Goal: Find specific page/section: Find specific page/section

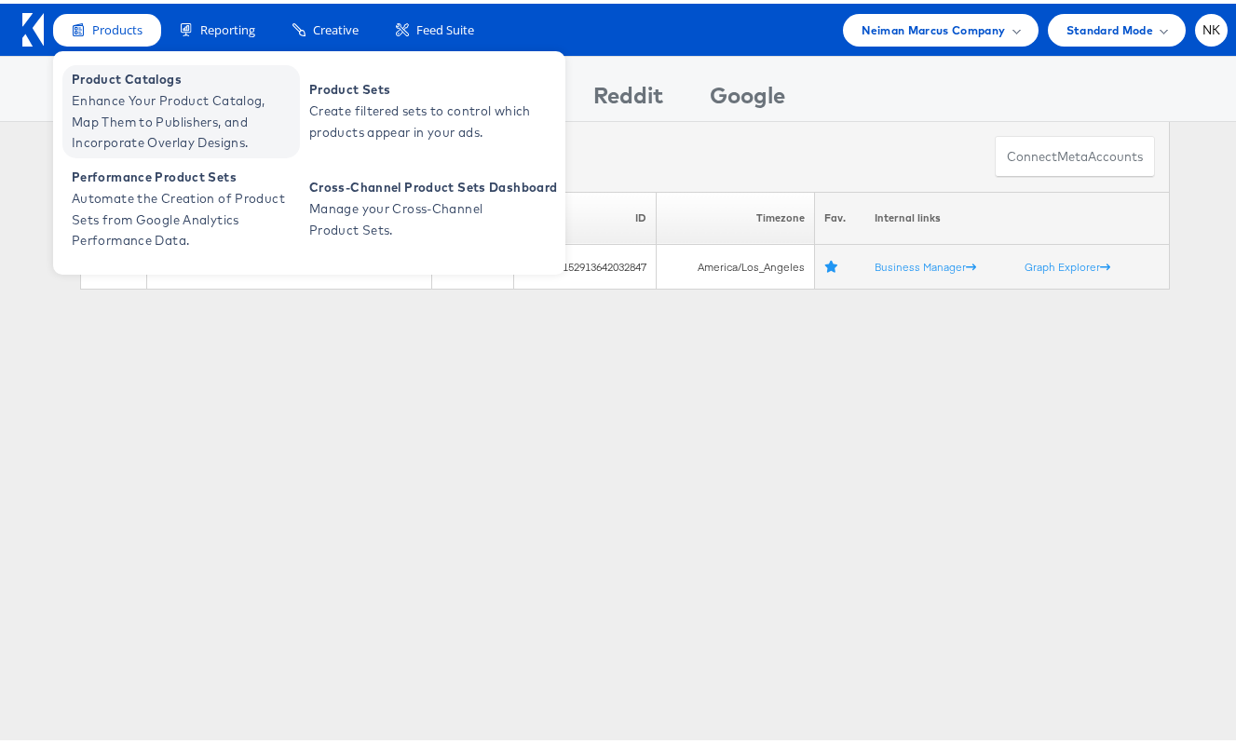
click at [139, 71] on span "Product Catalogs" at bounding box center [184, 75] width 224 height 21
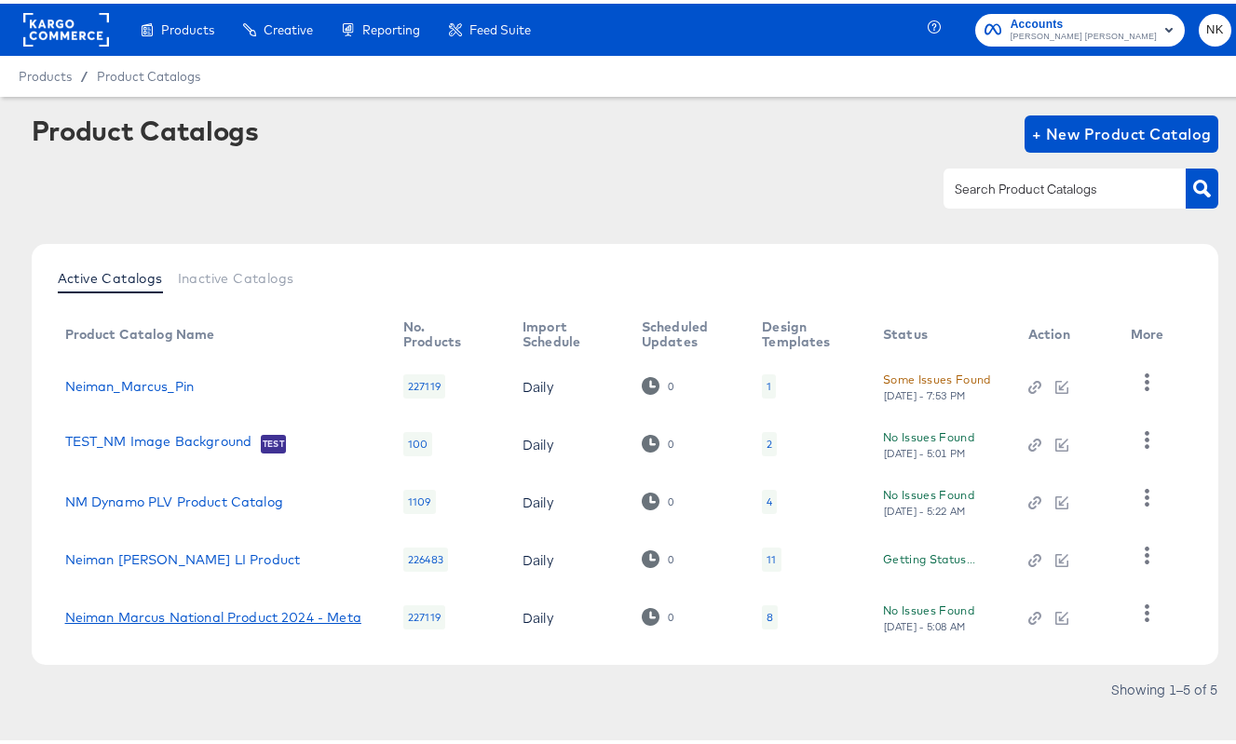
click at [246, 607] on link "Neiman Marcus National Product 2024 - Meta" at bounding box center [213, 613] width 296 height 15
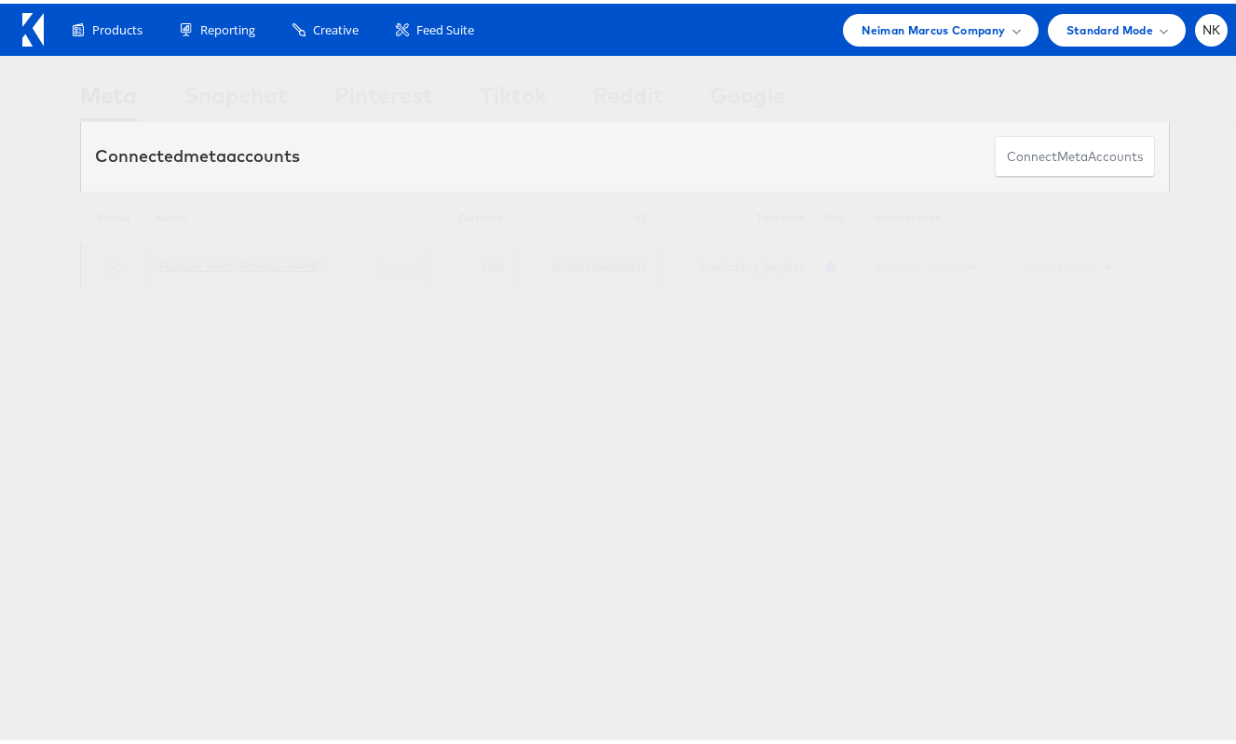
click at [175, 265] on link "[PERSON_NAME] [PERSON_NAME]" at bounding box center [239, 262] width 165 height 14
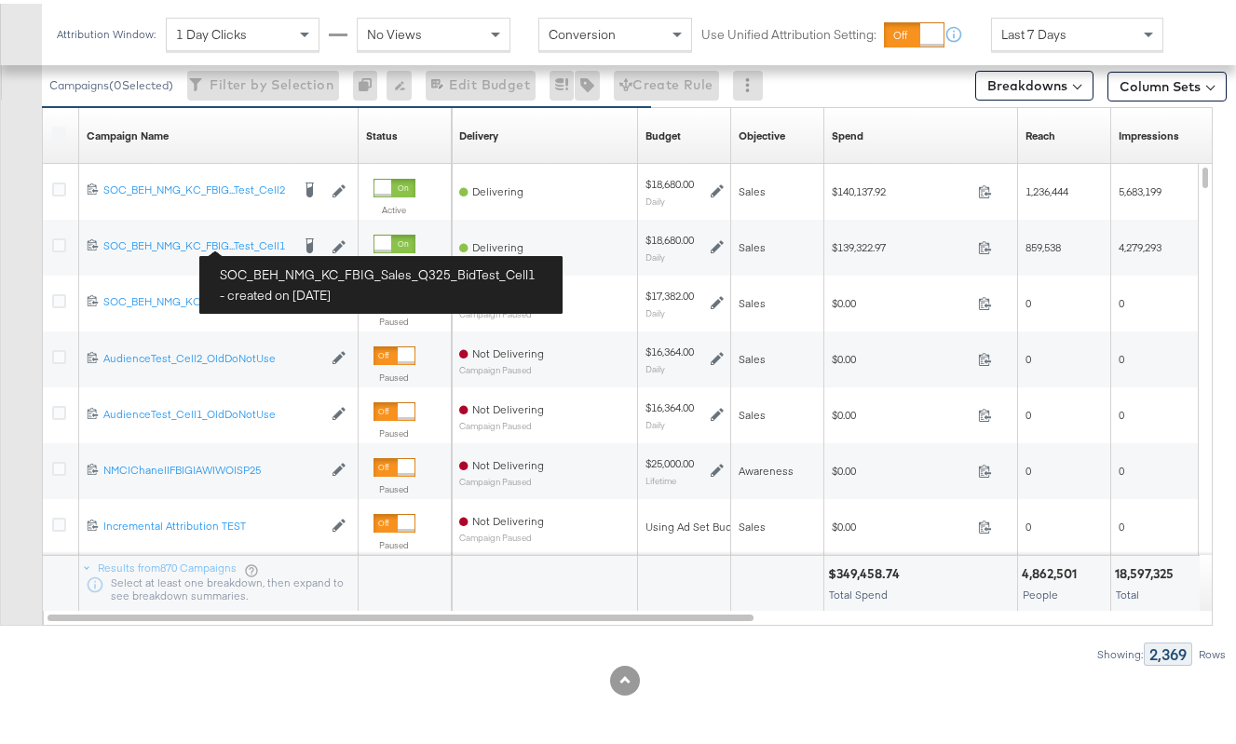
scroll to position [827, 0]
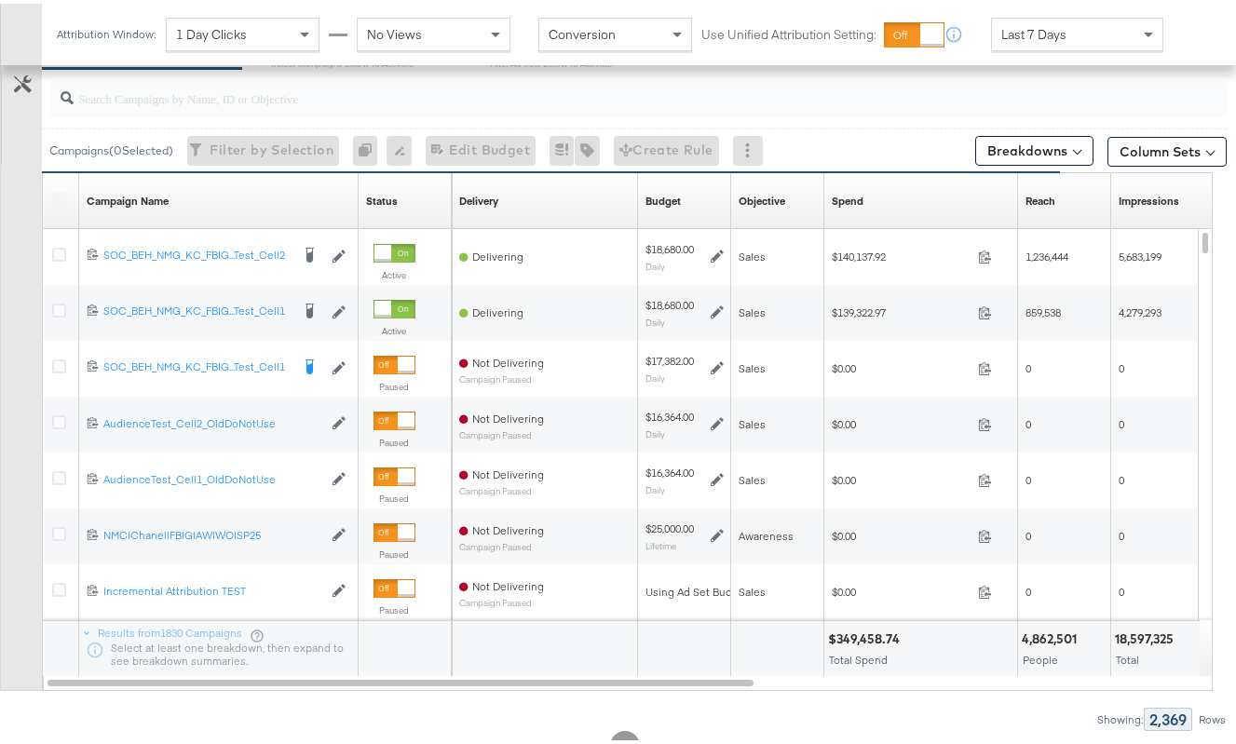
click at [219, 87] on input "search" at bounding box center [599, 87] width 1050 height 36
paste input "6804346569945"
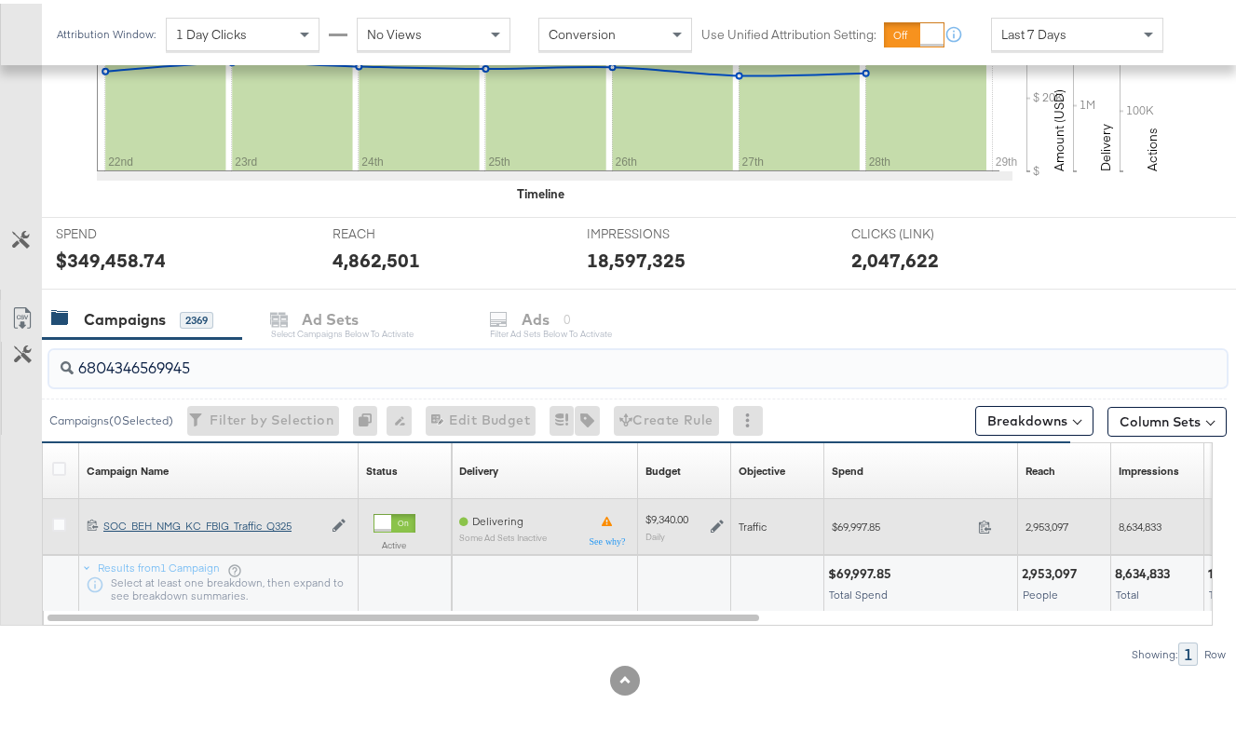
type input "6804346569945"
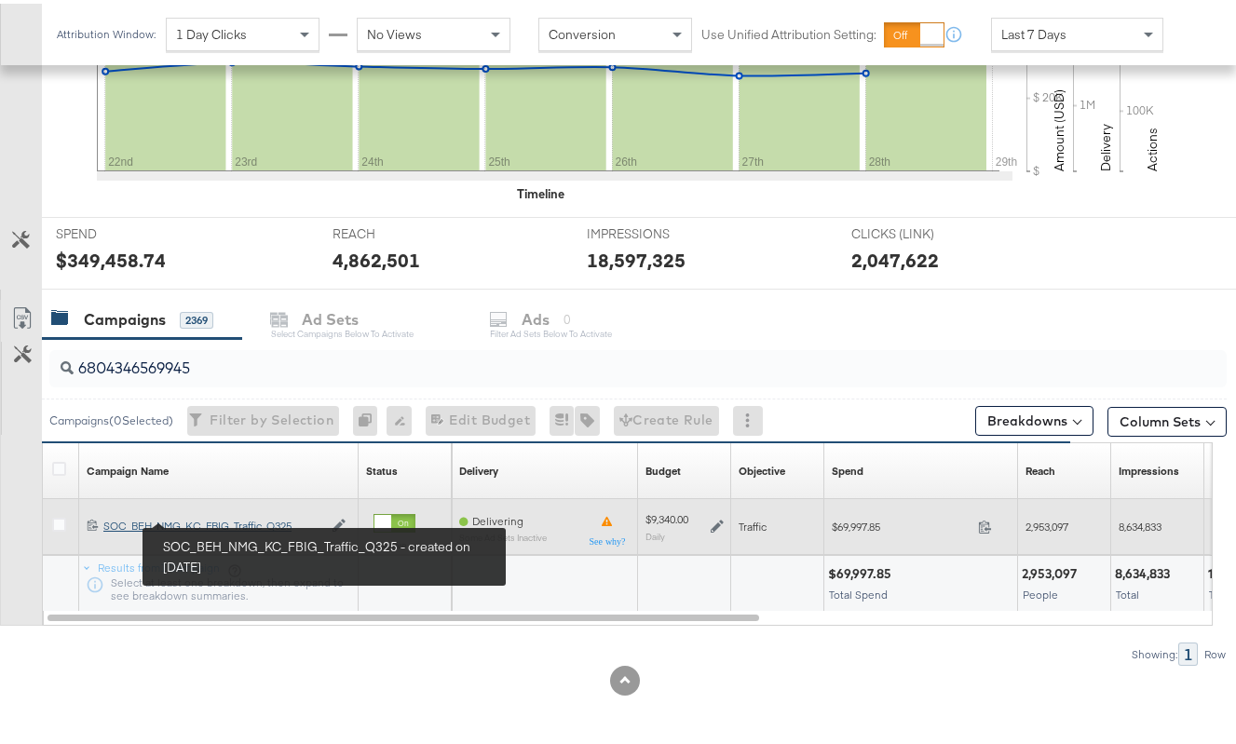
click at [176, 518] on div "SOC_BEH_NMG_KC_FBIG_Traffic_Q325 SOC_BEH_NMG_KC_FBIG_Traffic_Q325" at bounding box center [212, 522] width 219 height 15
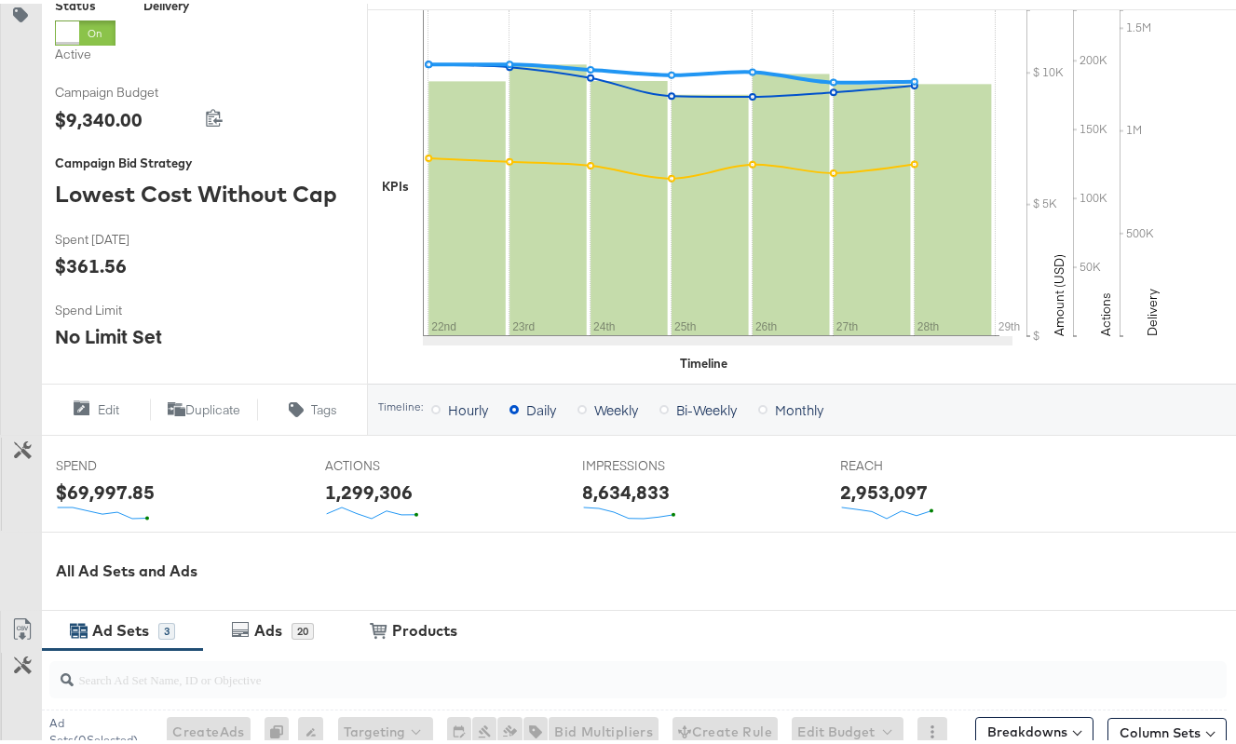
scroll to position [793, 0]
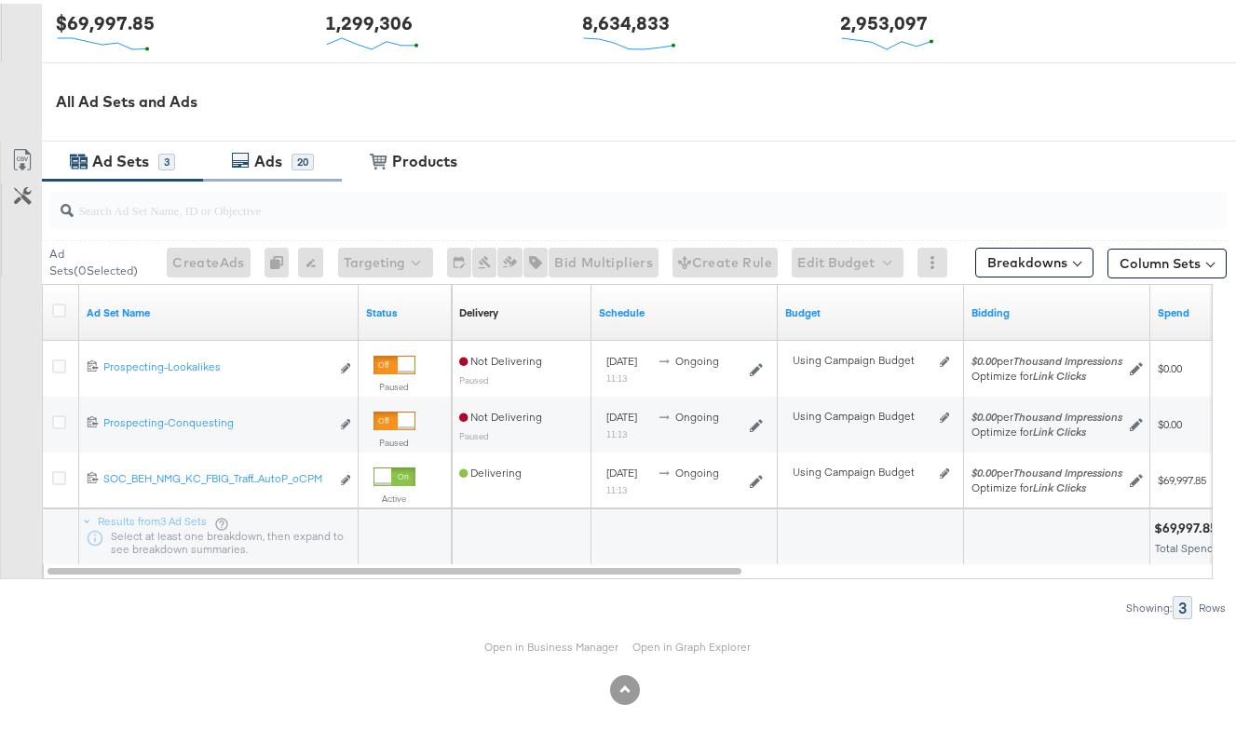
click at [231, 157] on icon at bounding box center [240, 156] width 19 height 19
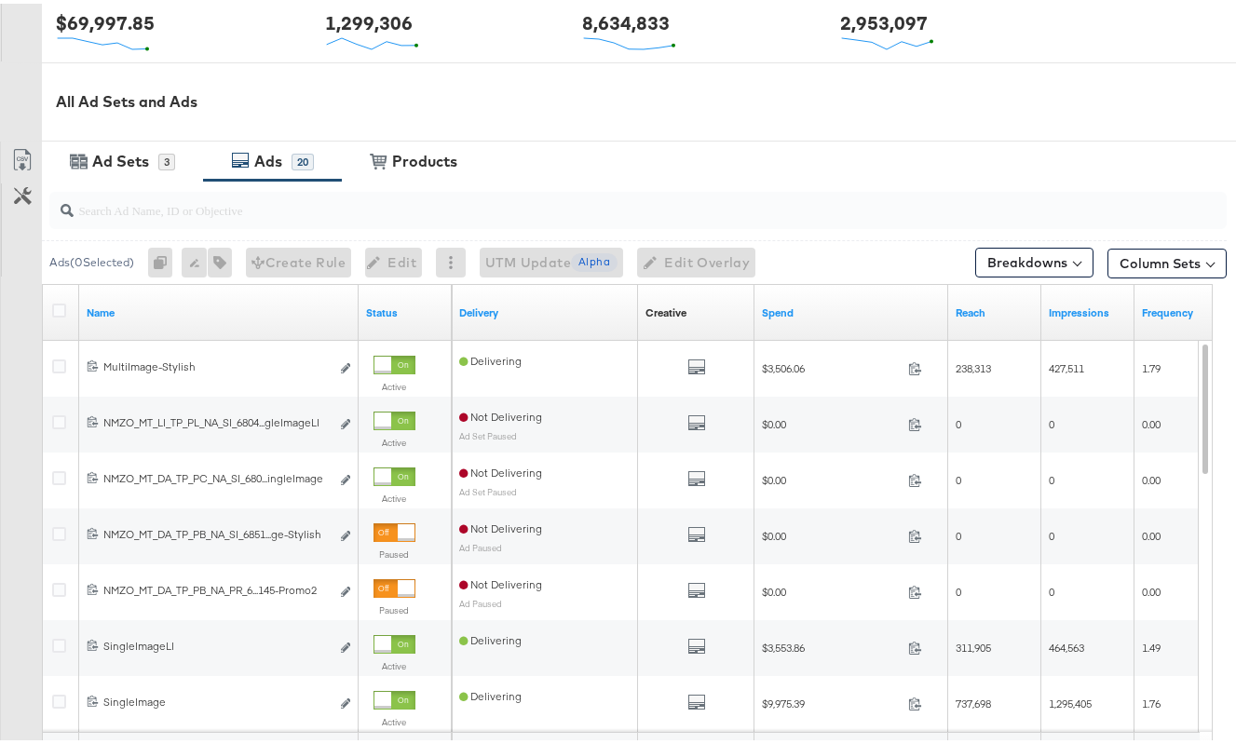
click at [143, 202] on input "search" at bounding box center [599, 199] width 1050 height 36
paste input "6851676385345"
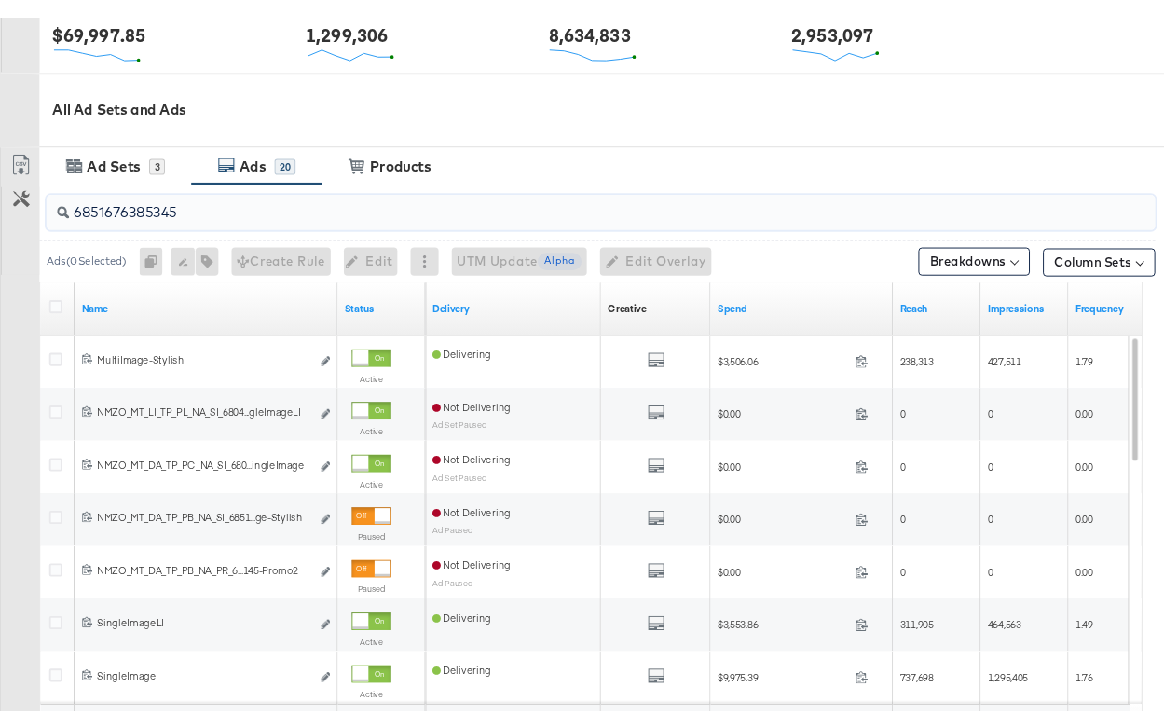
scroll to position [681, 0]
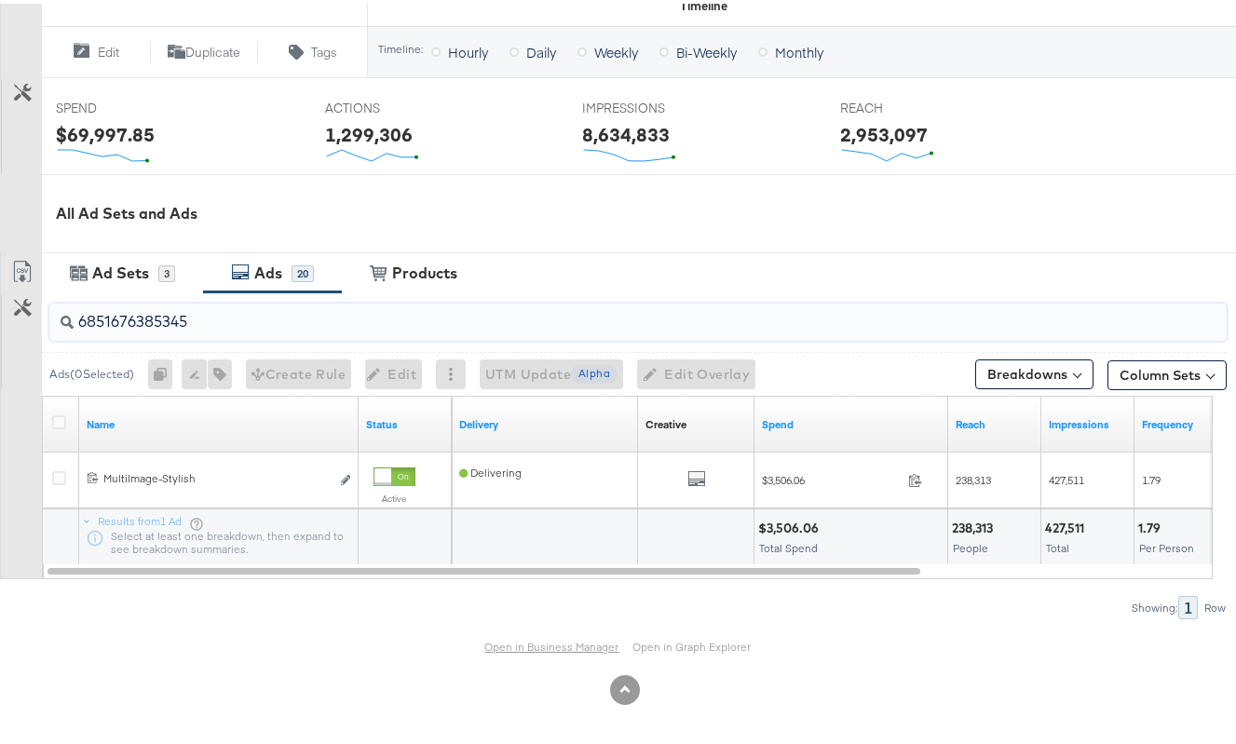
type input "6851676385345"
click at [535, 636] on link "Open in Business Manager" at bounding box center [552, 643] width 134 height 14
